Goal: Task Accomplishment & Management: Use online tool/utility

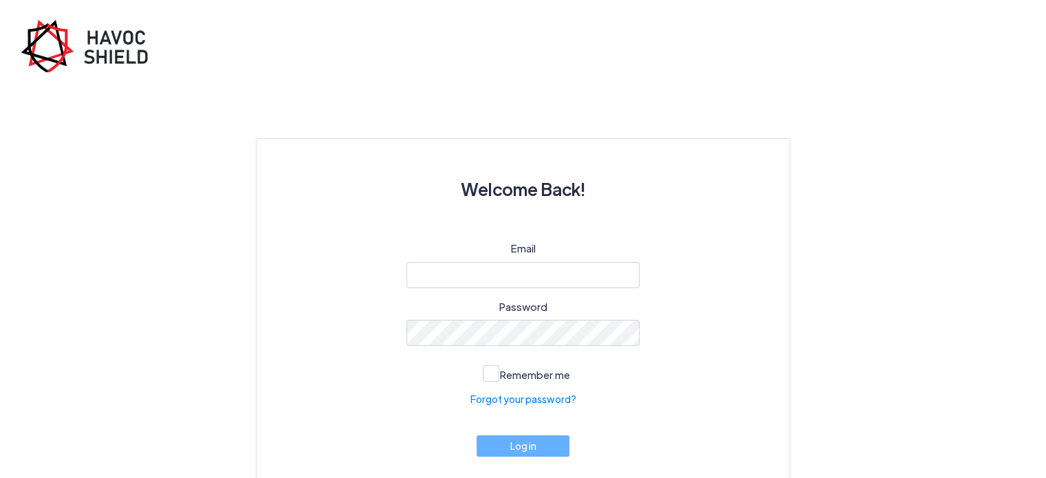
click at [48, 272] on div "Welcome Back! Email Password Remember me Forgot your password? Log in" at bounding box center [523, 259] width 1046 height 519
click at [498, 277] on input "email" at bounding box center [524, 275] width 234 height 26
type input "[EMAIL_ADDRESS][DOMAIN_NAME]"
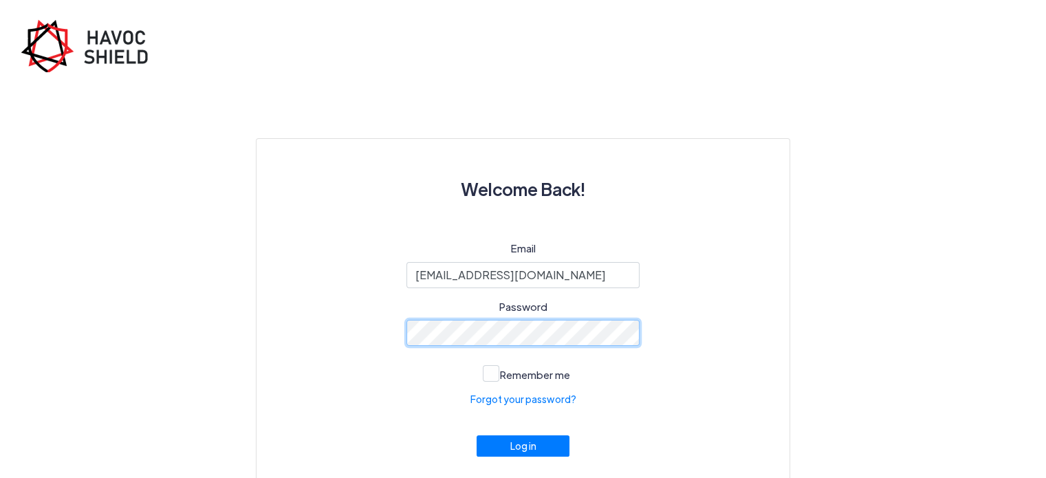
scroll to position [41, 0]
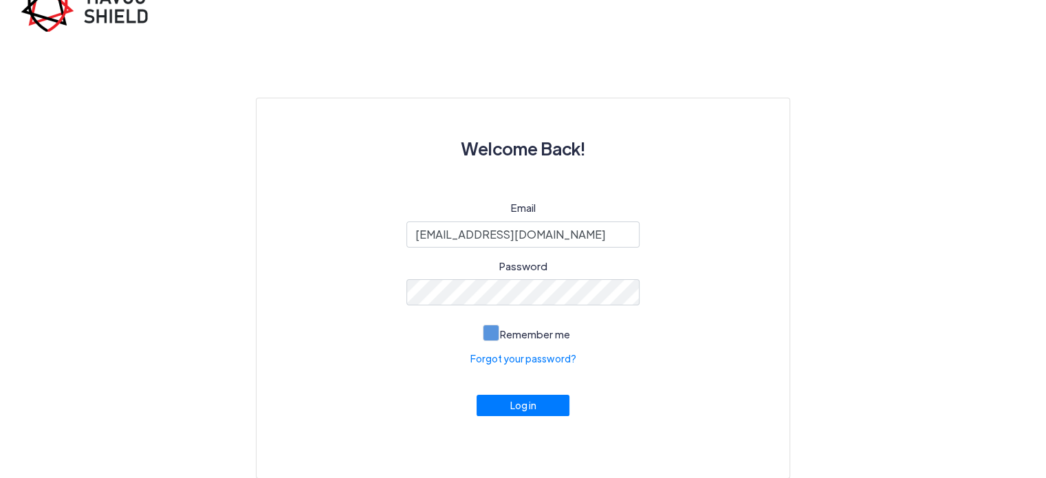
click at [492, 334] on span at bounding box center [491, 333] width 17 height 17
click at [0, 0] on input "Remember me" at bounding box center [0, 0] width 0 height 0
click at [516, 404] on button "Log in" at bounding box center [524, 401] width 94 height 21
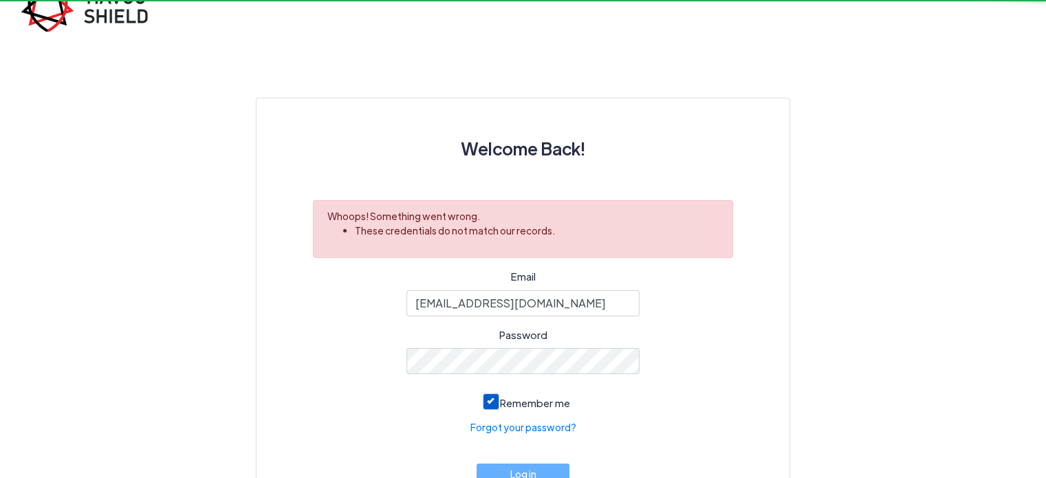
scroll to position [0, 0]
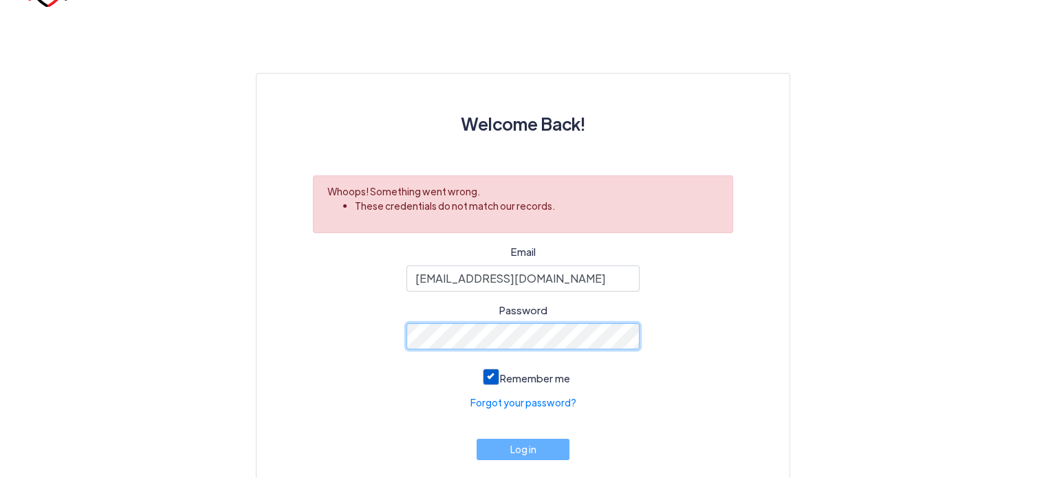
scroll to position [66, 0]
click at [477, 438] on button "Log in" at bounding box center [524, 448] width 94 height 21
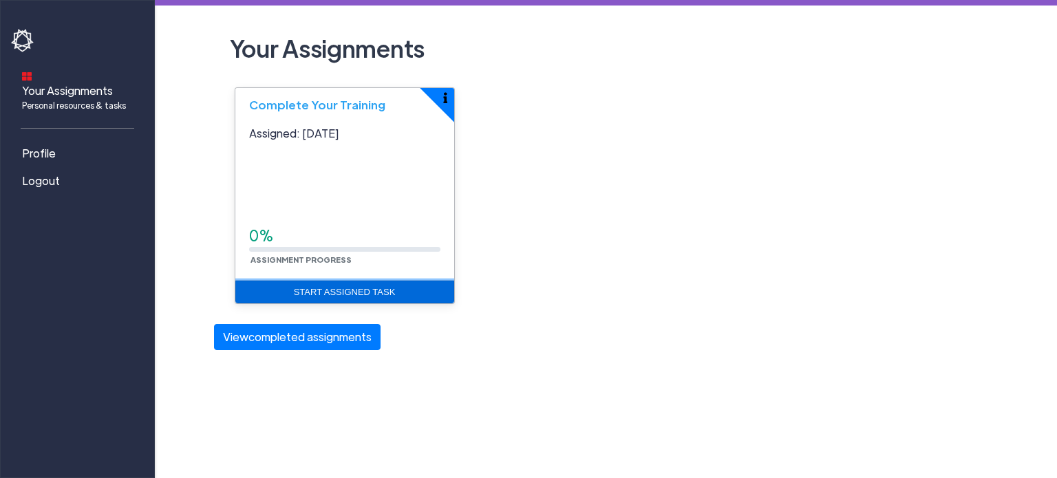
click at [358, 294] on link "Start Assigned Task" at bounding box center [344, 292] width 219 height 23
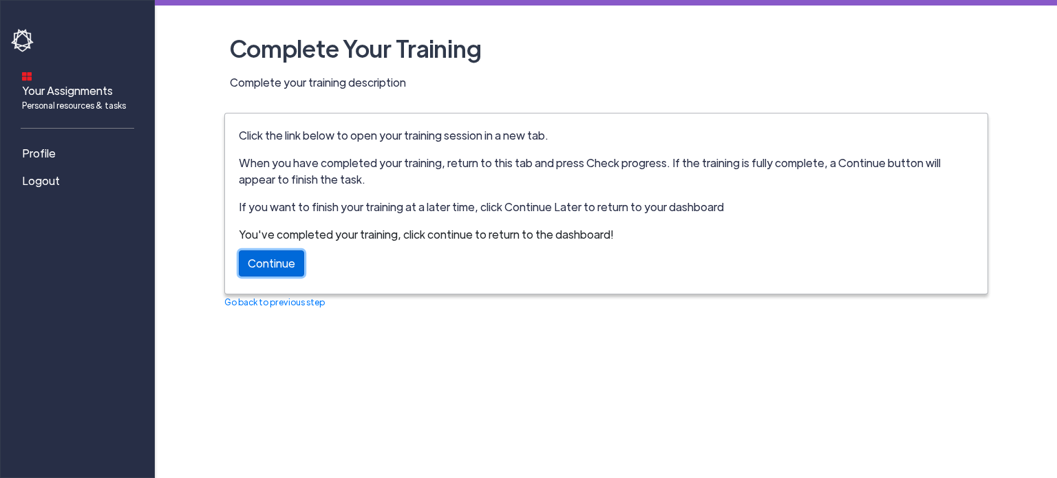
click at [261, 267] on link "Continue" at bounding box center [271, 263] width 65 height 26
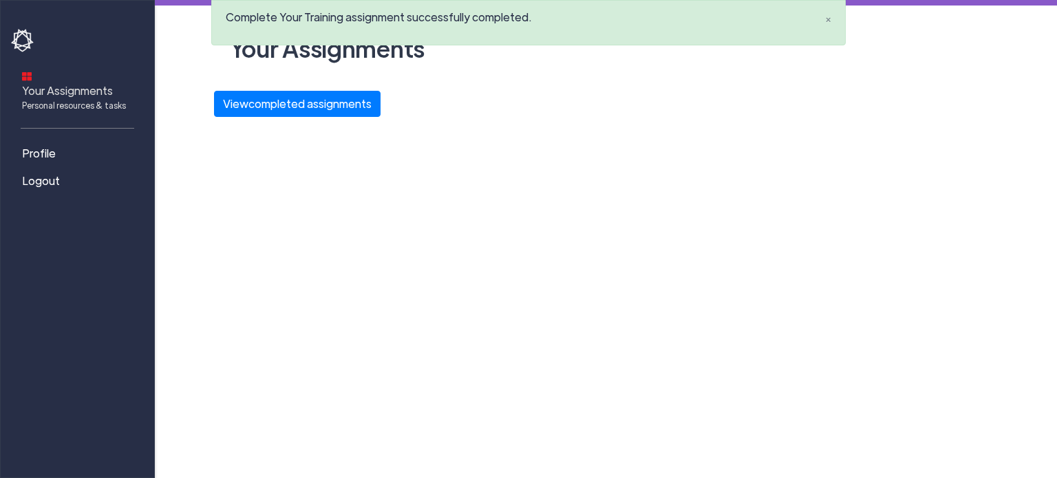
click at [92, 83] on span "Your Assignments Personal resources & tasks" at bounding box center [74, 97] width 104 height 29
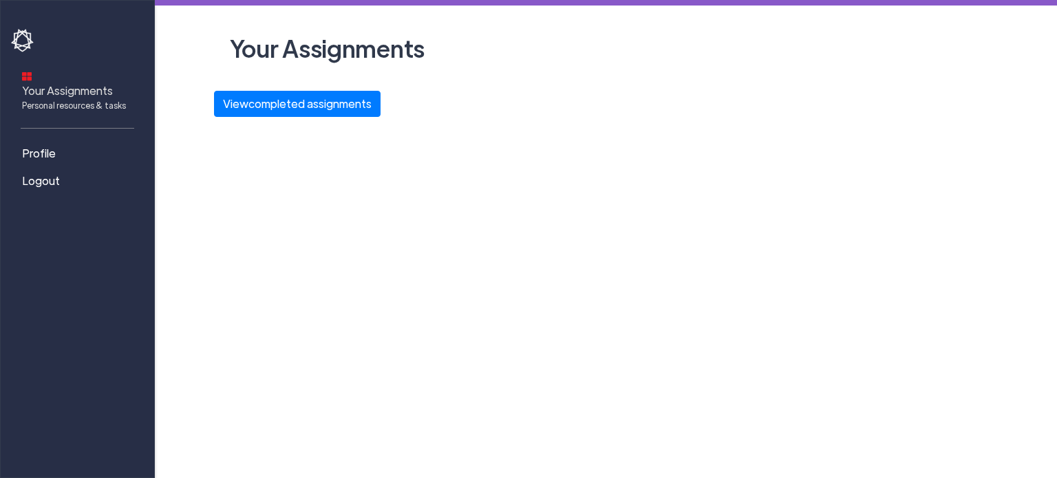
click at [60, 83] on span "Your Assignments Personal resources & tasks" at bounding box center [74, 97] width 104 height 29
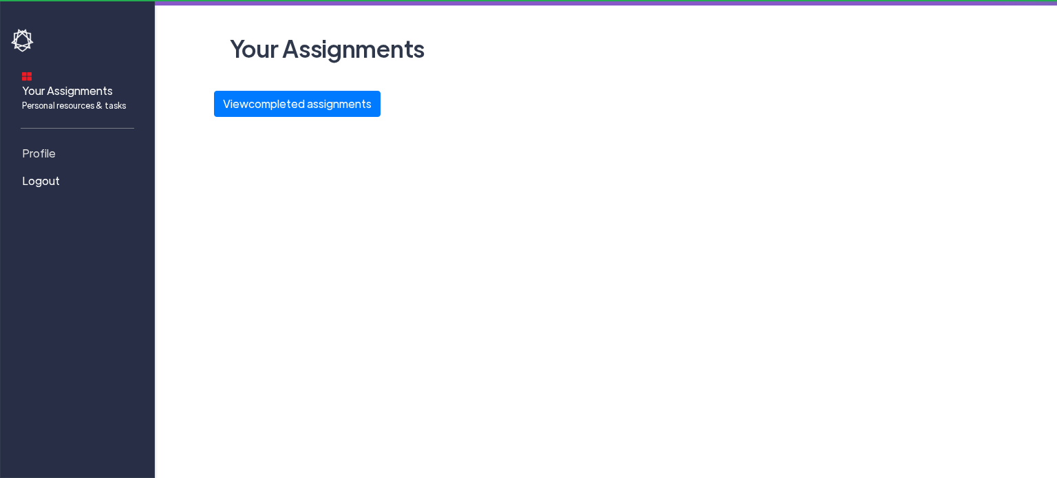
click at [52, 145] on span "Profile" at bounding box center [39, 153] width 34 height 17
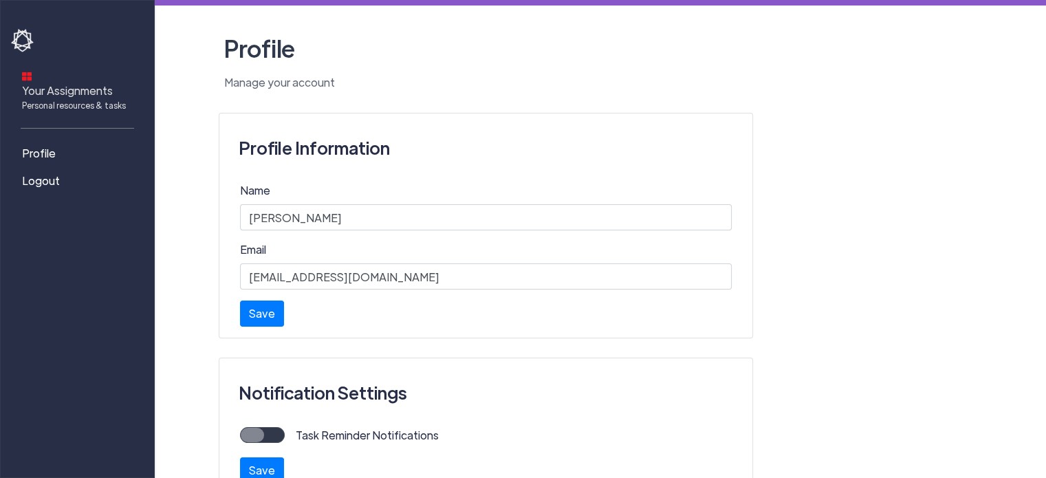
click at [57, 99] on span "Personal resources & tasks" at bounding box center [74, 105] width 104 height 12
